Goal: Use online tool/utility: Utilize a website feature to perform a specific function

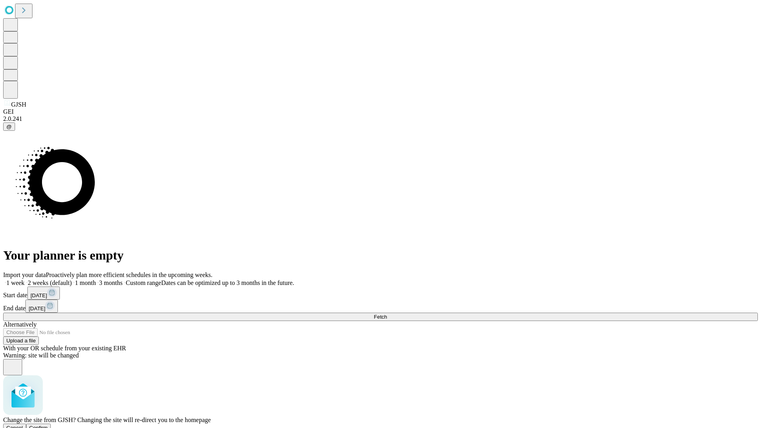
click at [48, 425] on span "Confirm" at bounding box center [38, 428] width 19 height 6
click at [25, 279] on label "1 week" at bounding box center [13, 282] width 21 height 7
click at [387, 314] on span "Fetch" at bounding box center [380, 317] width 13 height 6
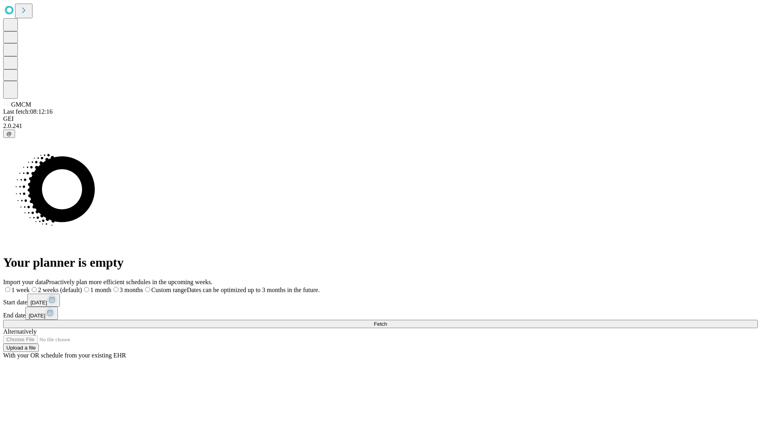
click at [30, 286] on label "1 week" at bounding box center [16, 289] width 27 height 7
click at [387, 321] on span "Fetch" at bounding box center [380, 324] width 13 height 6
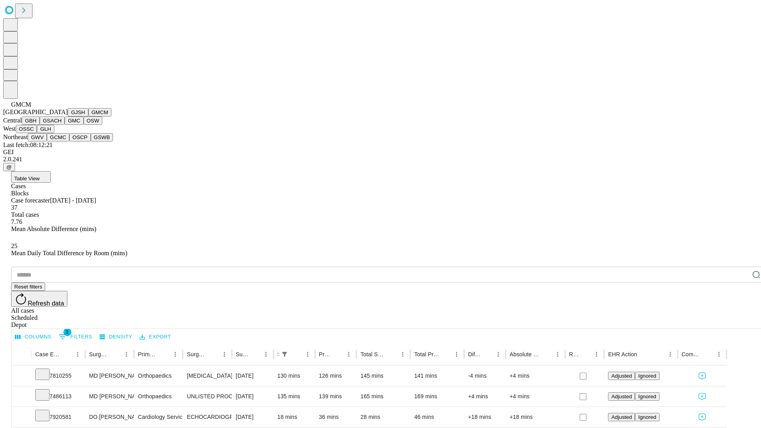
click at [40, 125] on button "GBH" at bounding box center [31, 120] width 18 height 8
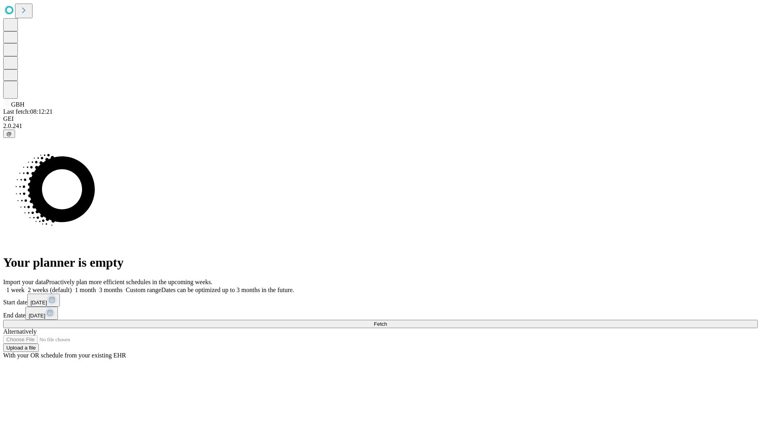
click at [25, 286] on label "1 week" at bounding box center [13, 289] width 21 height 7
click at [387, 321] on span "Fetch" at bounding box center [380, 324] width 13 height 6
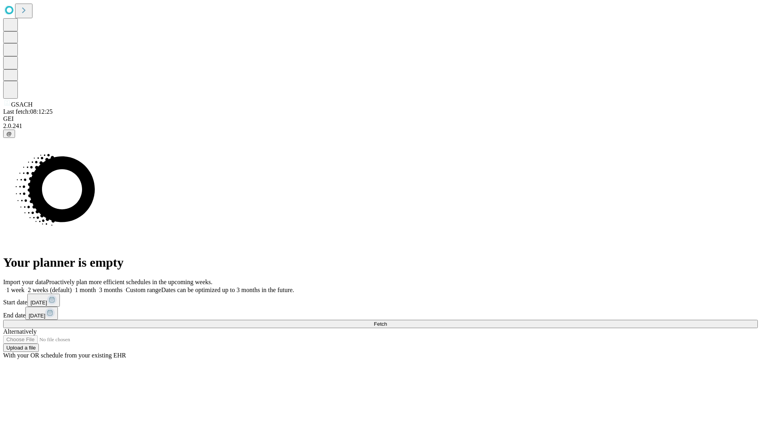
click at [25, 286] on label "1 week" at bounding box center [13, 289] width 21 height 7
click at [387, 321] on span "Fetch" at bounding box center [380, 324] width 13 height 6
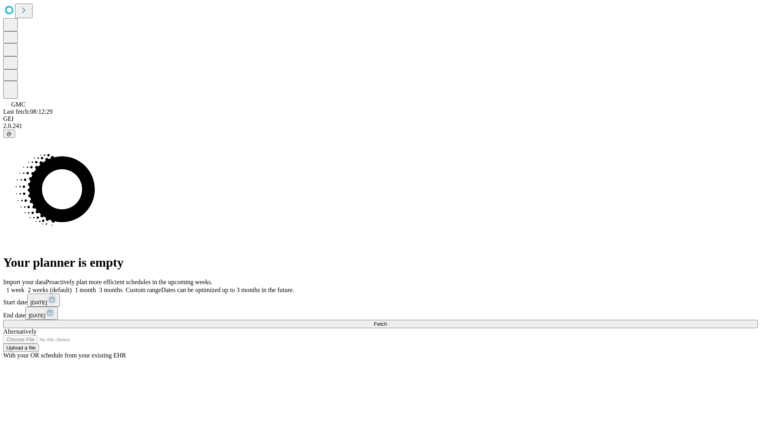
click at [387, 321] on span "Fetch" at bounding box center [380, 324] width 13 height 6
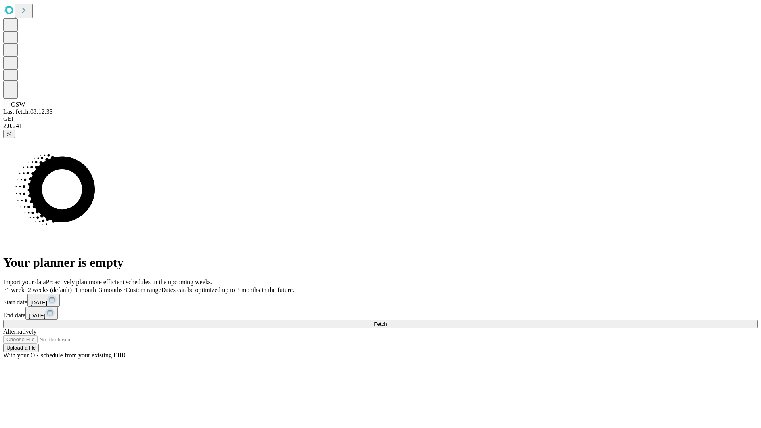
click at [25, 286] on label "1 week" at bounding box center [13, 289] width 21 height 7
click at [387, 321] on span "Fetch" at bounding box center [380, 324] width 13 height 6
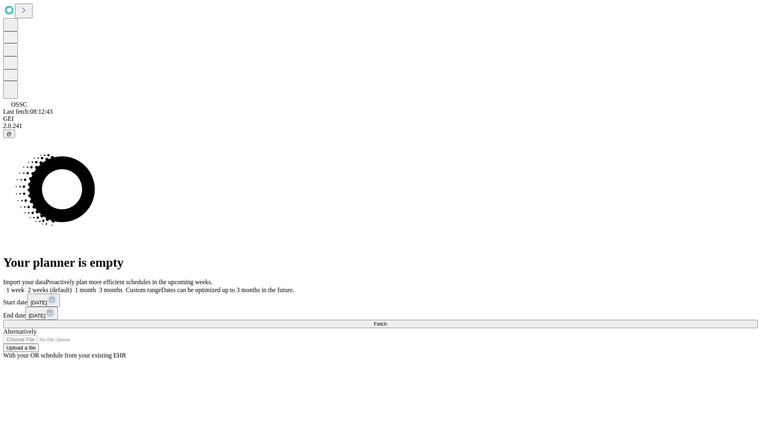
click at [25, 286] on label "1 week" at bounding box center [13, 289] width 21 height 7
click at [387, 321] on span "Fetch" at bounding box center [380, 324] width 13 height 6
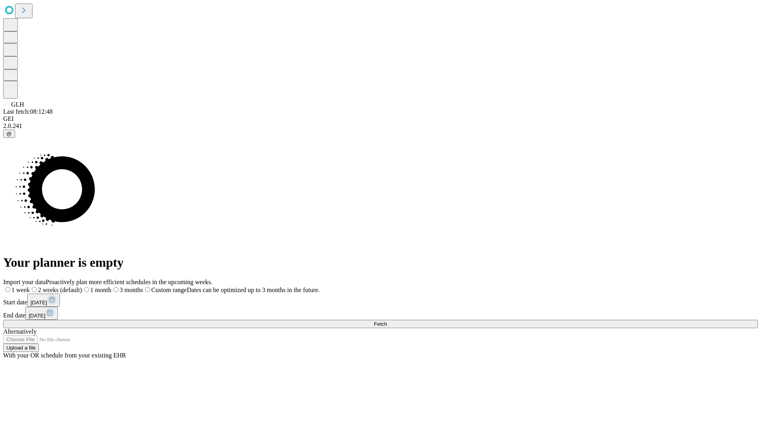
click at [30, 286] on label "1 week" at bounding box center [16, 289] width 27 height 7
click at [387, 321] on span "Fetch" at bounding box center [380, 324] width 13 height 6
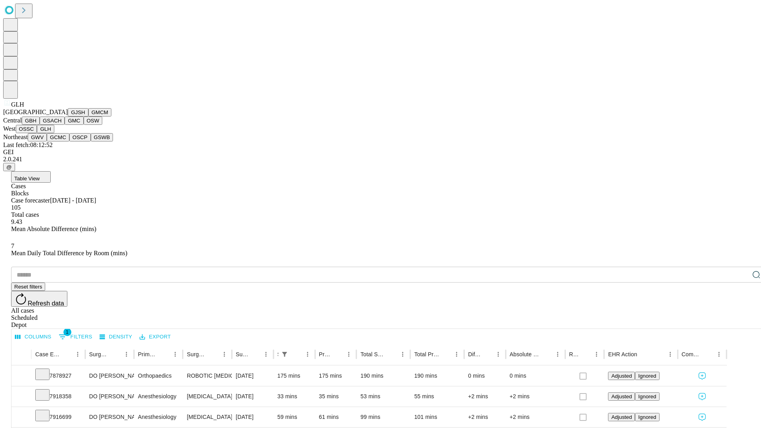
click at [47, 141] on button "GWV" at bounding box center [37, 137] width 19 height 8
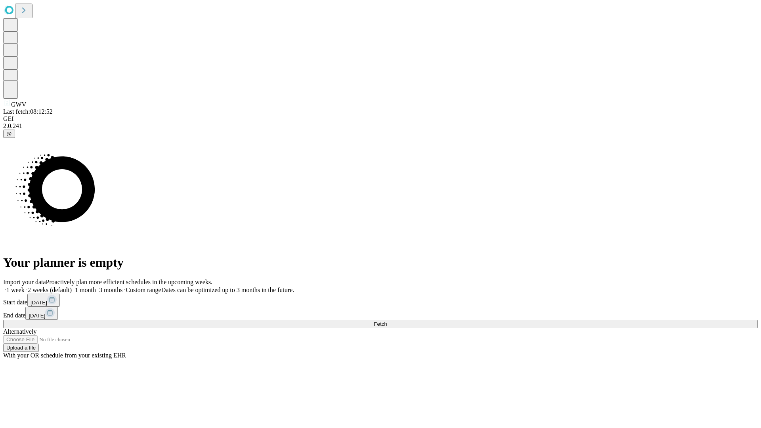
click at [25, 286] on label "1 week" at bounding box center [13, 289] width 21 height 7
click at [387, 321] on span "Fetch" at bounding box center [380, 324] width 13 height 6
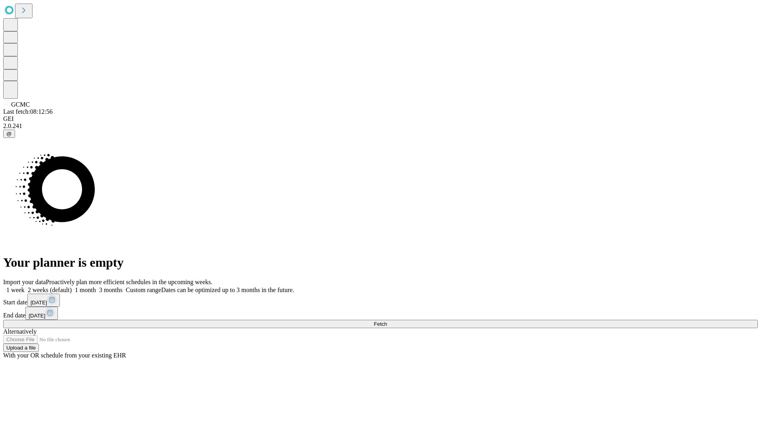
click at [25, 286] on label "1 week" at bounding box center [13, 289] width 21 height 7
click at [387, 321] on span "Fetch" at bounding box center [380, 324] width 13 height 6
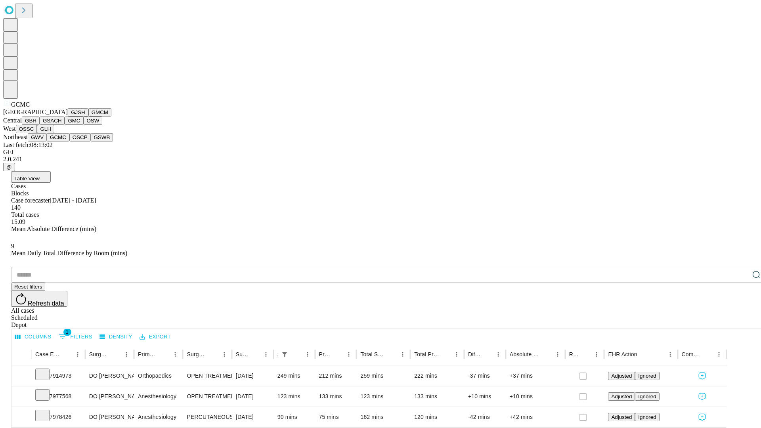
click at [69, 141] on button "OSCP" at bounding box center [79, 137] width 21 height 8
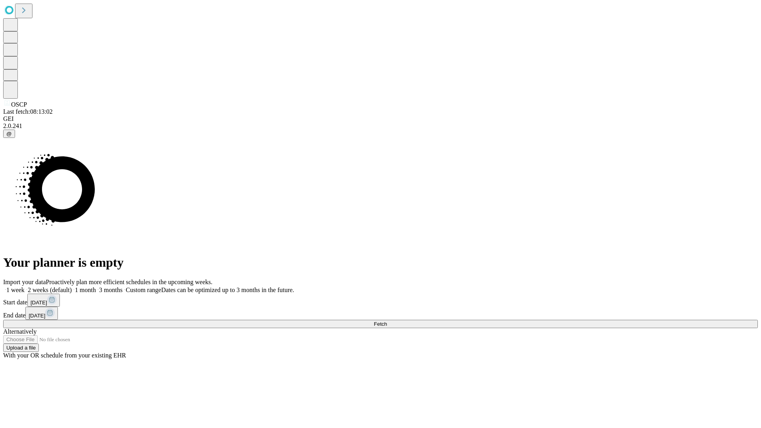
click at [25, 286] on label "1 week" at bounding box center [13, 289] width 21 height 7
click at [387, 321] on span "Fetch" at bounding box center [380, 324] width 13 height 6
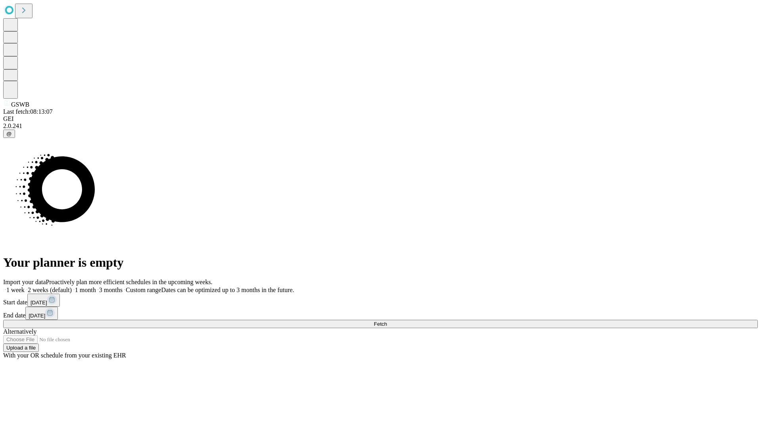
click at [25, 286] on label "1 week" at bounding box center [13, 289] width 21 height 7
click at [387, 321] on span "Fetch" at bounding box center [380, 324] width 13 height 6
